Goal: Task Accomplishment & Management: Manage account settings

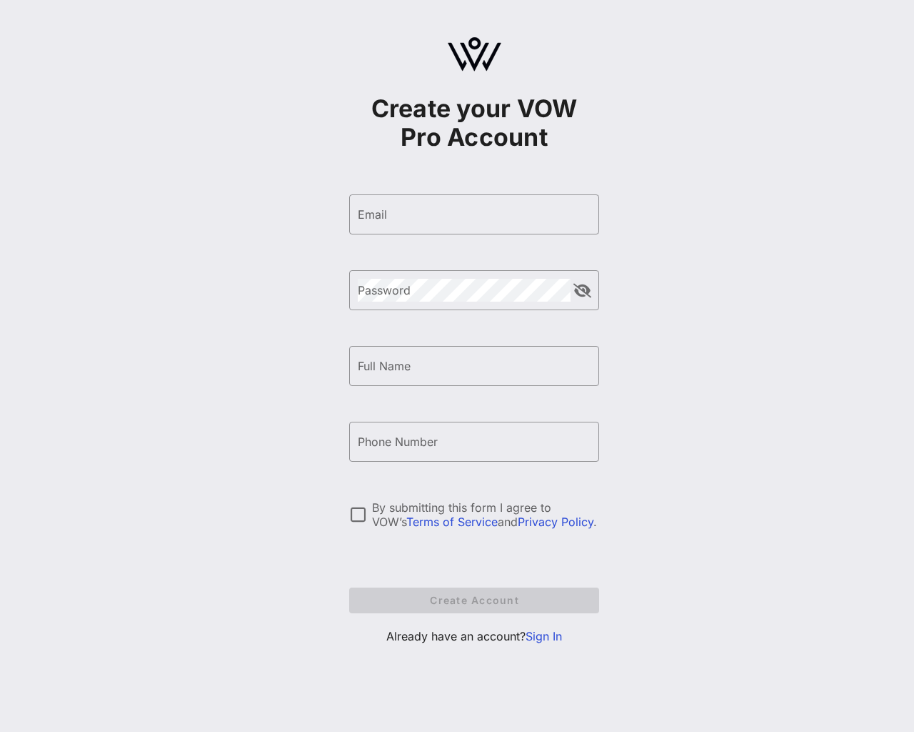
type input "[EMAIL_ADDRESS]"
type input "e"
type input "[EMAIL_ADDRESS]"
type input "e"
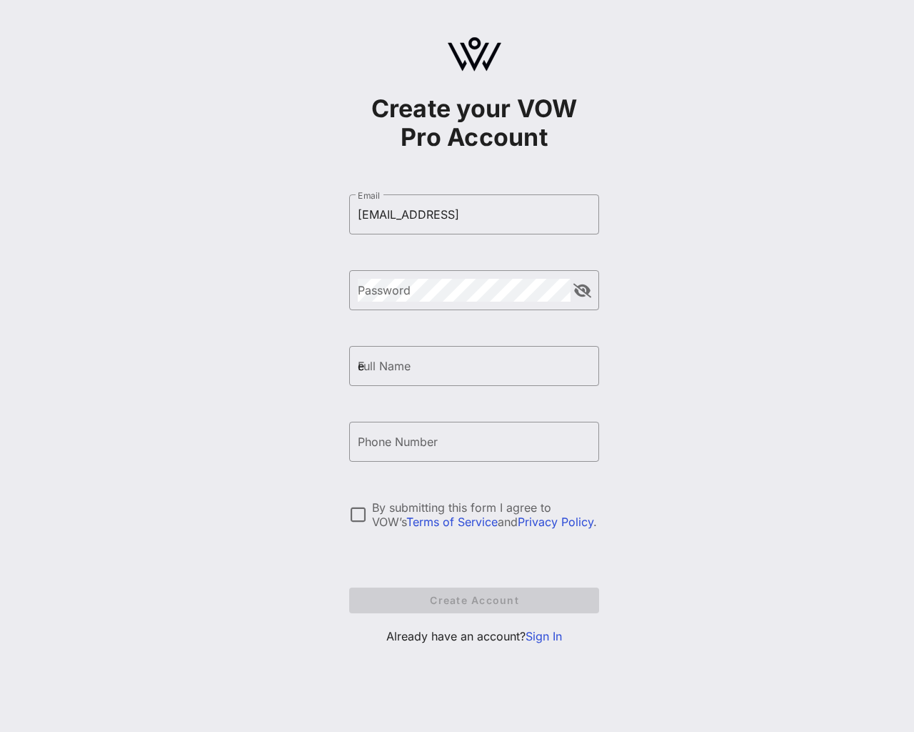
type input "e"
